Goal: Task Accomplishment & Management: Use online tool/utility

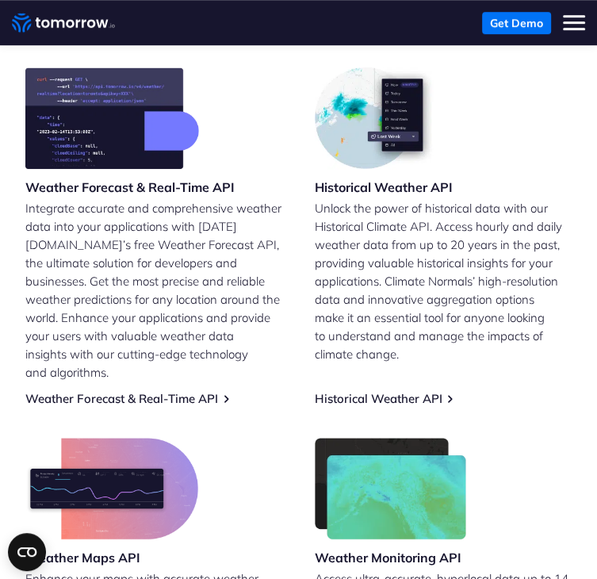
scroll to position [555, 0]
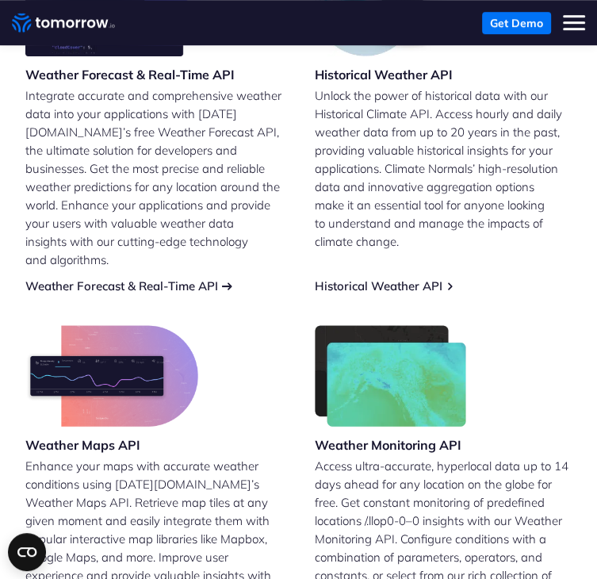
click at [184, 278] on link "Weather Forecast & Real-Time API" at bounding box center [121, 285] width 193 height 15
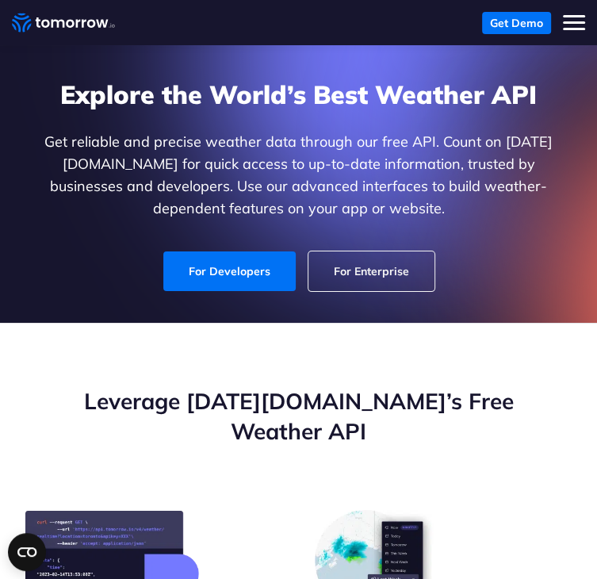
click at [570, 26] on button "Toggle mobile menu" at bounding box center [574, 23] width 22 height 22
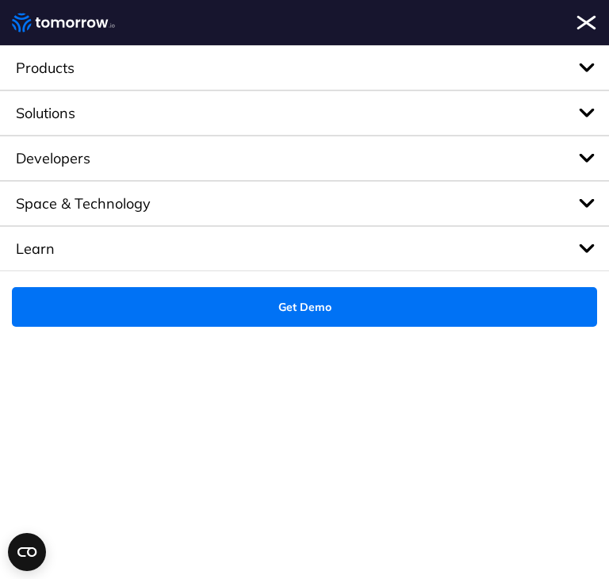
click at [114, 170] on span "Developers" at bounding box center [304, 158] width 609 height 45
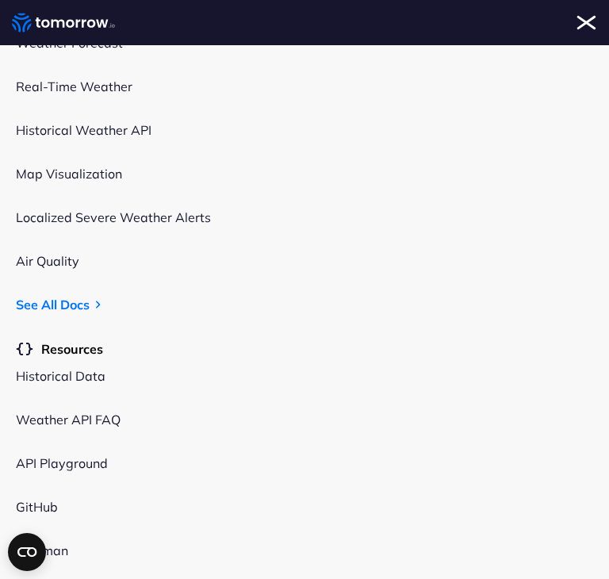
scroll to position [369, 0]
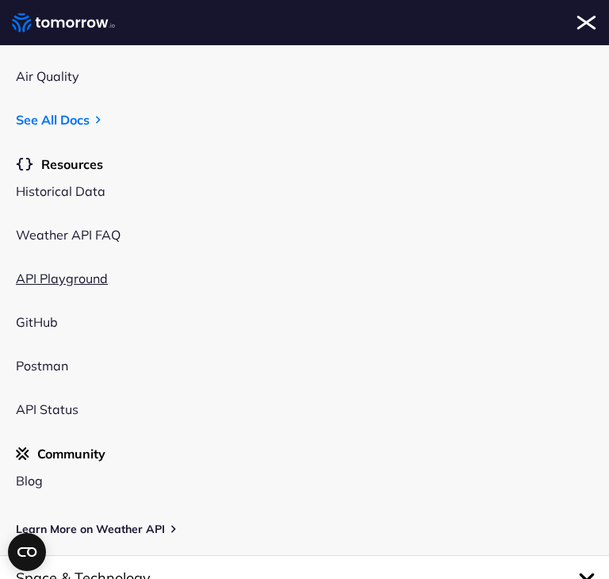
click at [50, 270] on link "API Playground" at bounding box center [62, 278] width 92 height 16
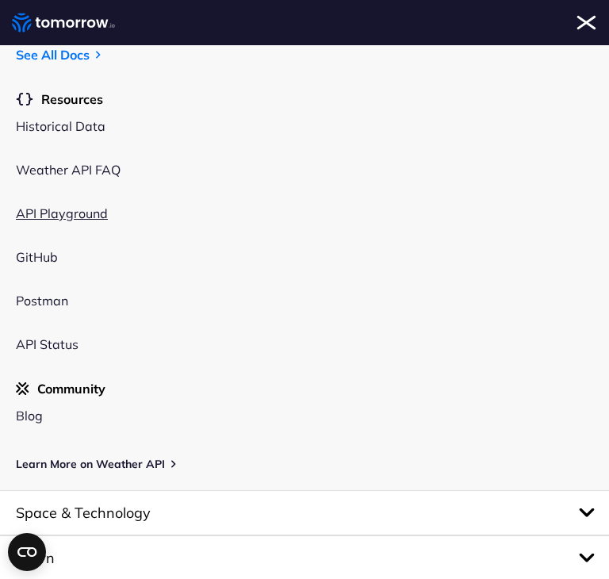
scroll to position [462, 0]
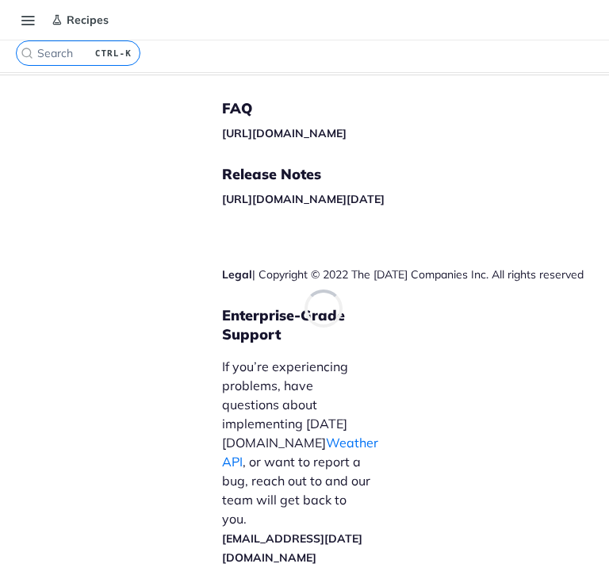
click at [420, 254] on div "FAQ [URL][DOMAIN_NAME] Release Notes [URL][DOMAIN_NAME][DATE] Legal | Copyright…" at bounding box center [402, 178] width 361 height 207
